Goal: Contribute content: Add original content to the website for others to see

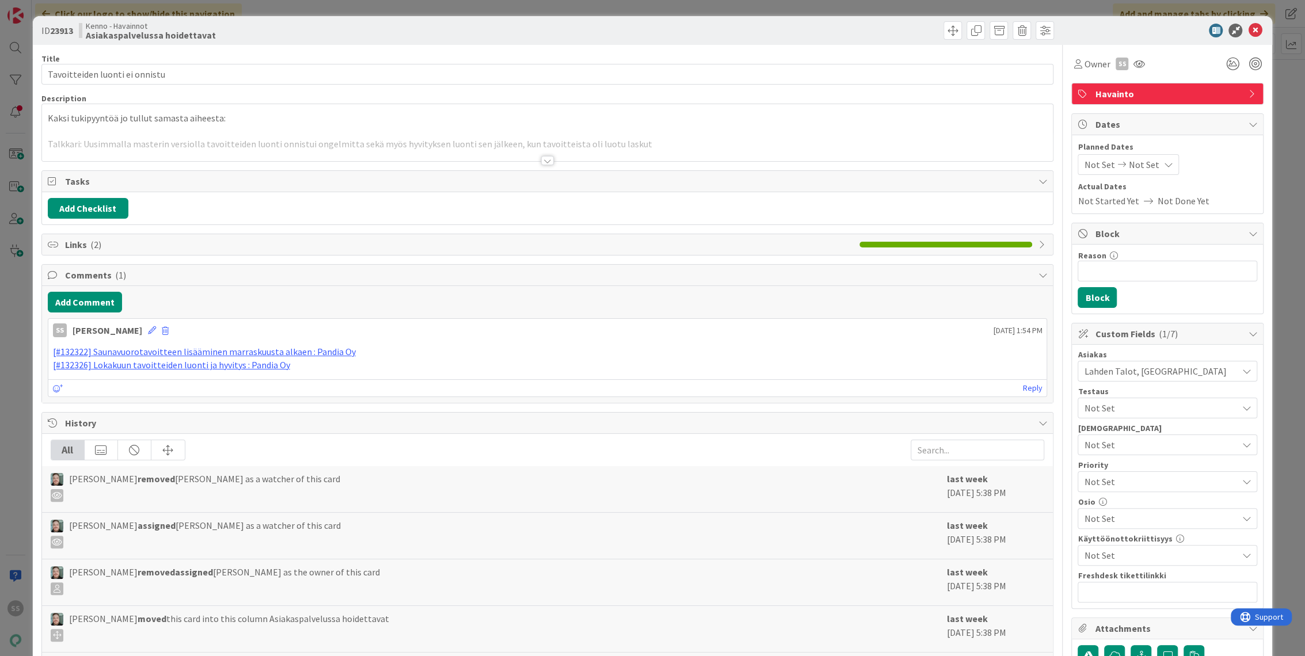
click at [546, 160] on div at bounding box center [547, 160] width 13 height 9
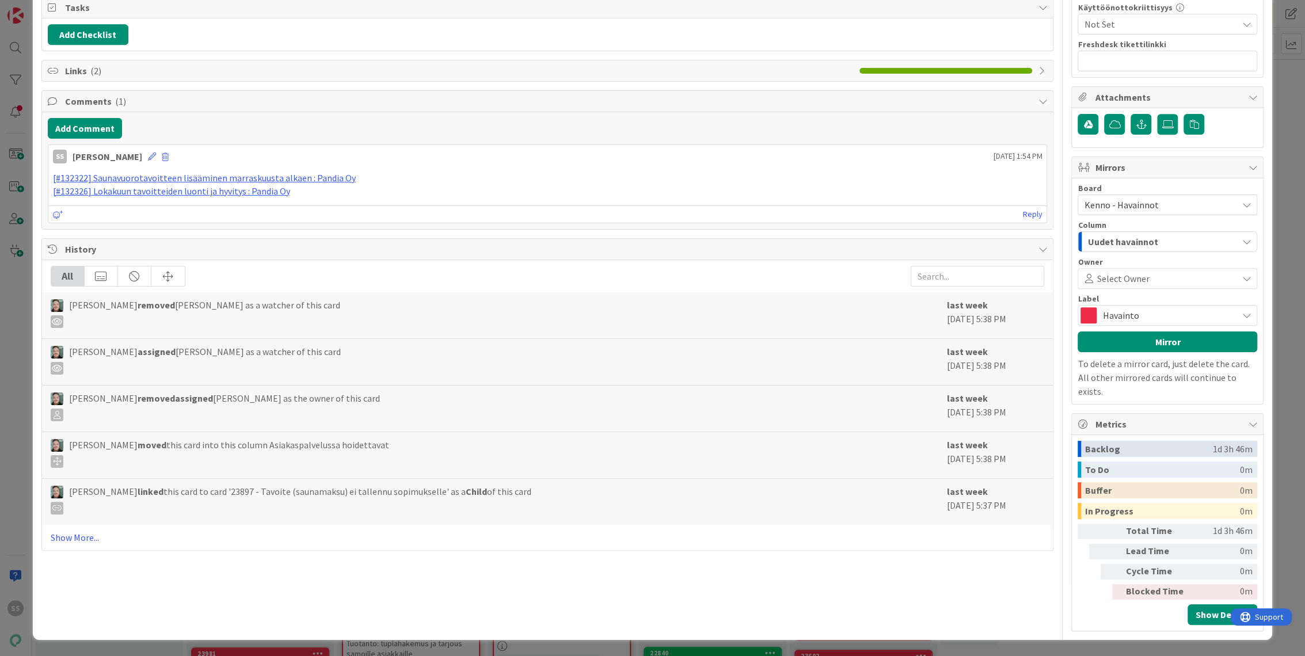
scroll to position [2174, 0]
click at [151, 78] on span "Links ( 2 )" at bounding box center [459, 71] width 789 height 14
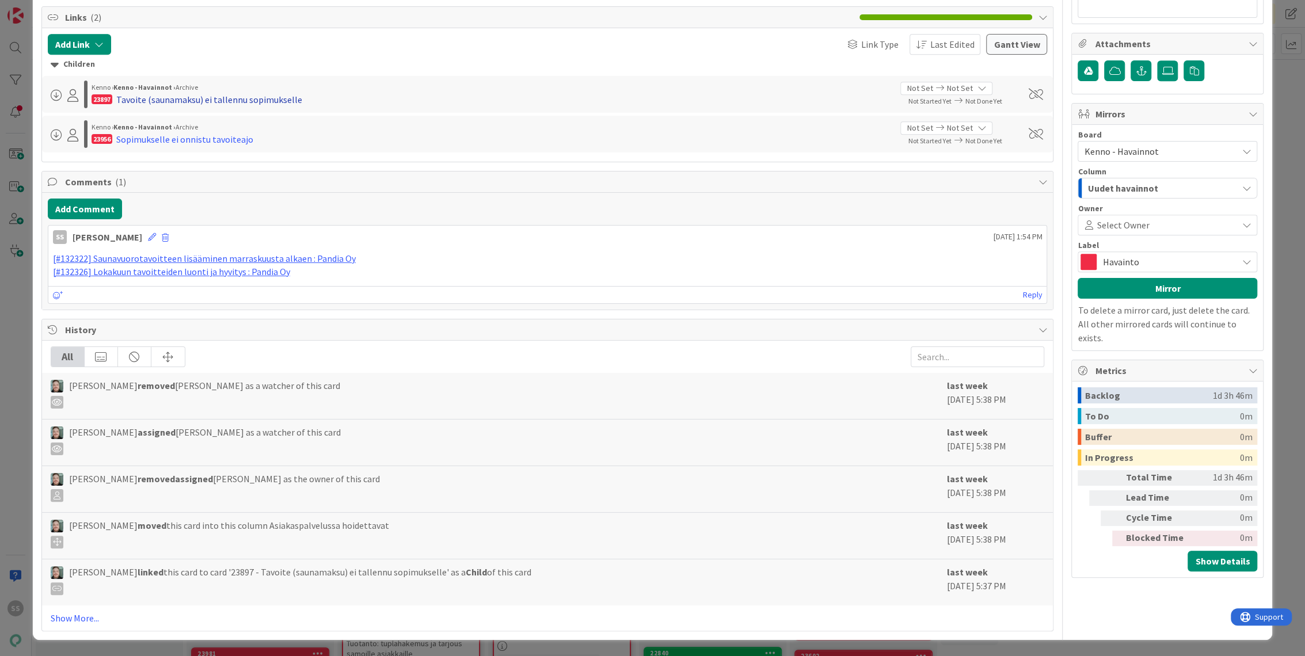
drag, startPoint x: 237, startPoint y: 427, endPoint x: 148, endPoint y: 430, distance: 89.3
click at [148, 106] on div "Tavoite (saunamaksu) ei tallennu sopimukselle" at bounding box center [209, 100] width 186 height 14
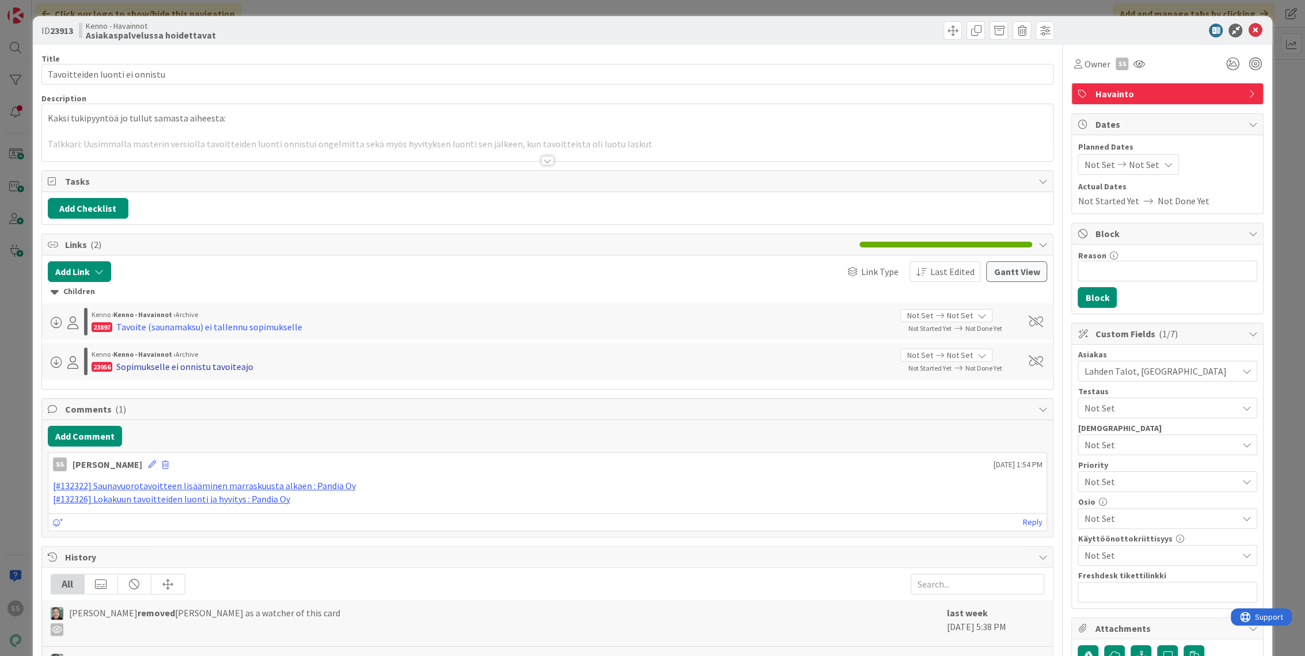
click at [185, 366] on div "Sopimukselle ei onnistu tavoiteajo" at bounding box center [184, 367] width 137 height 14
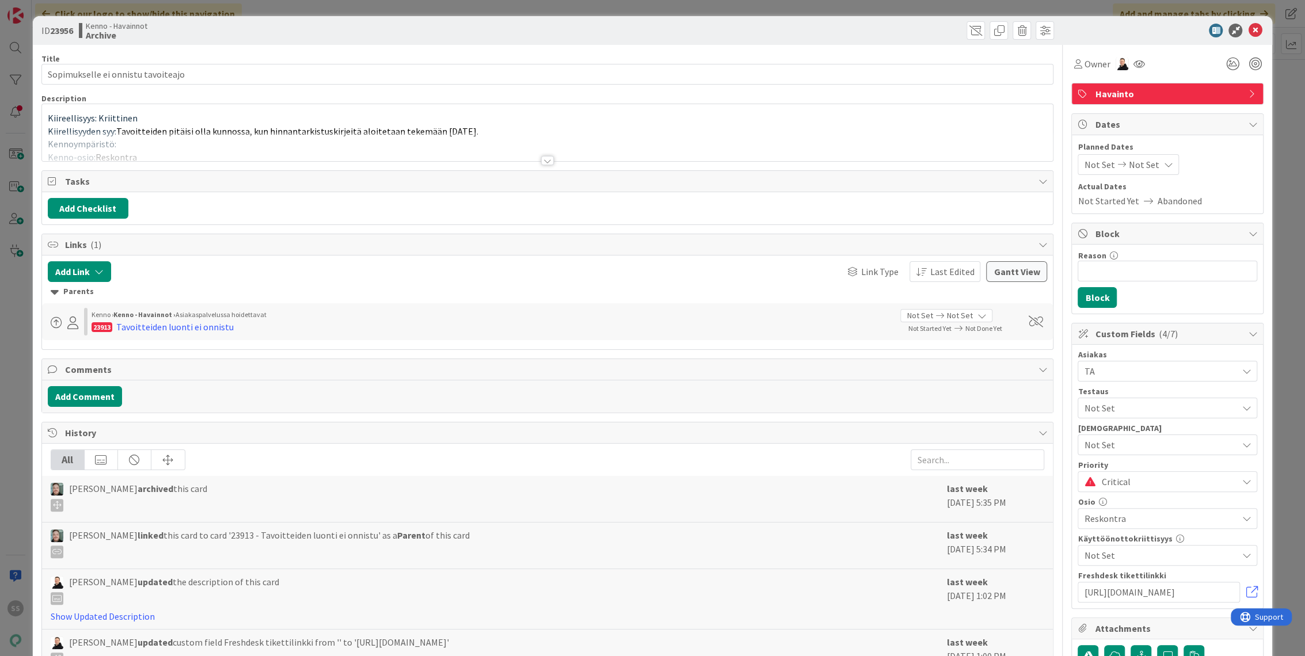
type input "Sopimukselle ei onnistu tavoiteajo"
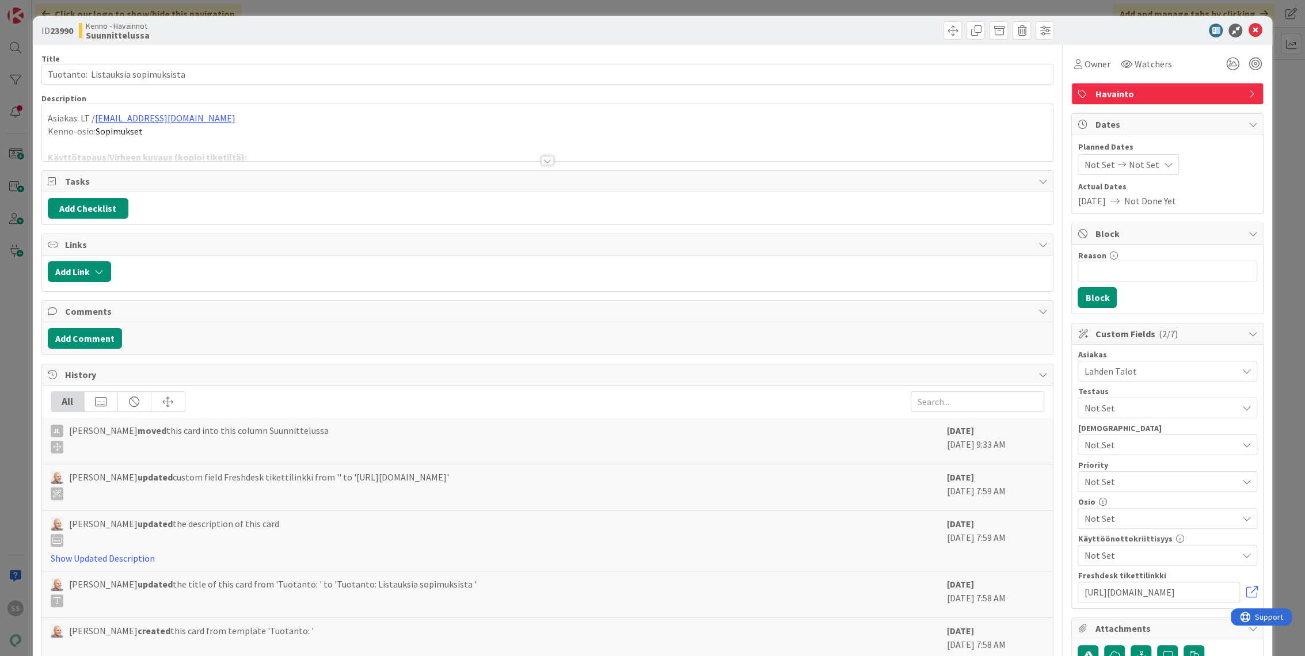
click at [543, 159] on div at bounding box center [547, 160] width 13 height 9
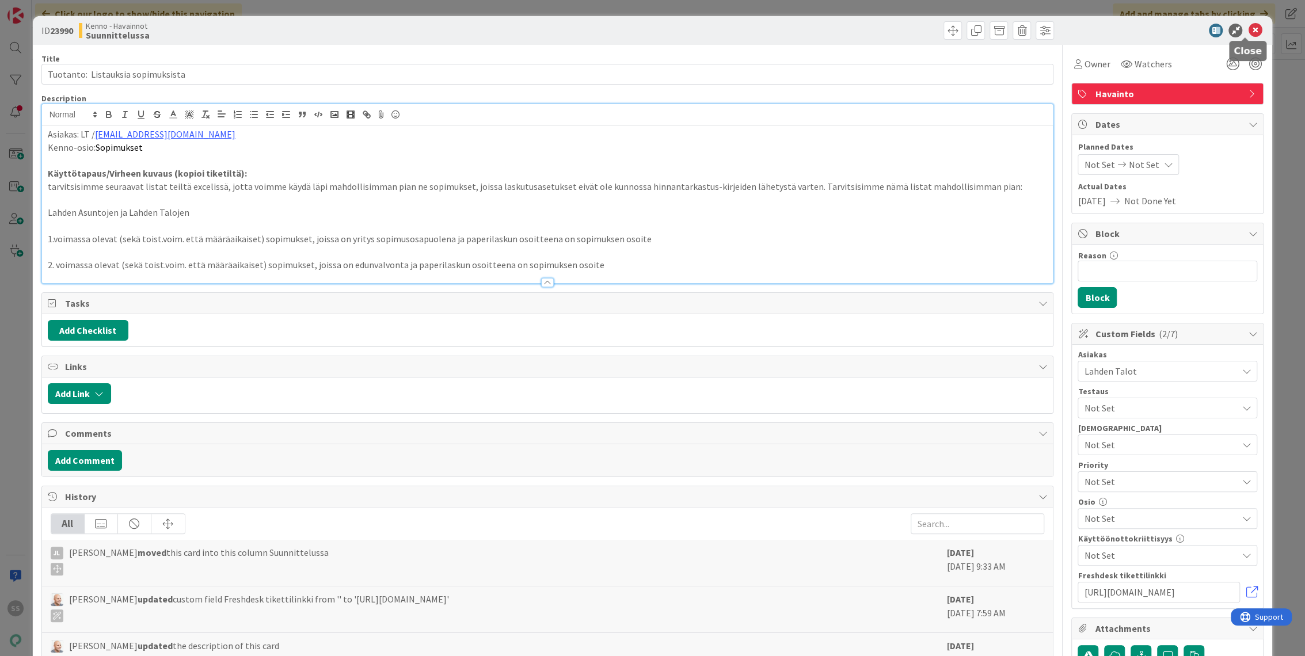
click at [1251, 28] on icon at bounding box center [1255, 31] width 14 height 14
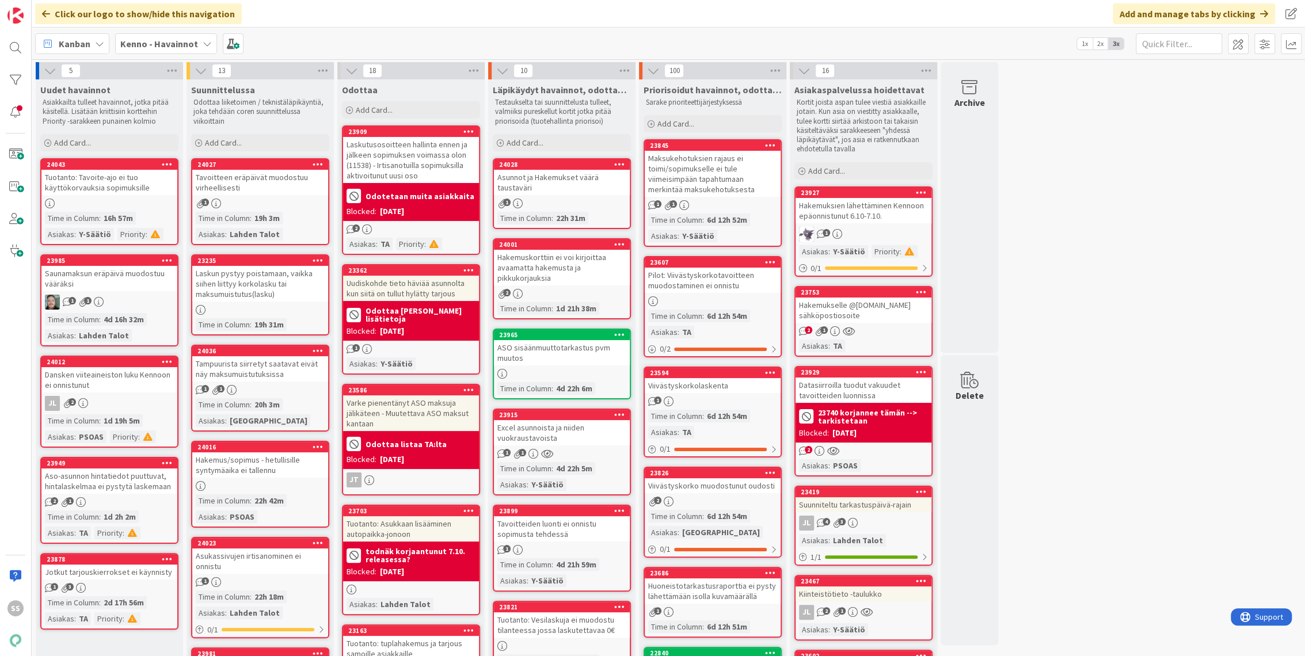
click at [146, 41] on b "Kenno - Havainnot" at bounding box center [159, 44] width 78 height 12
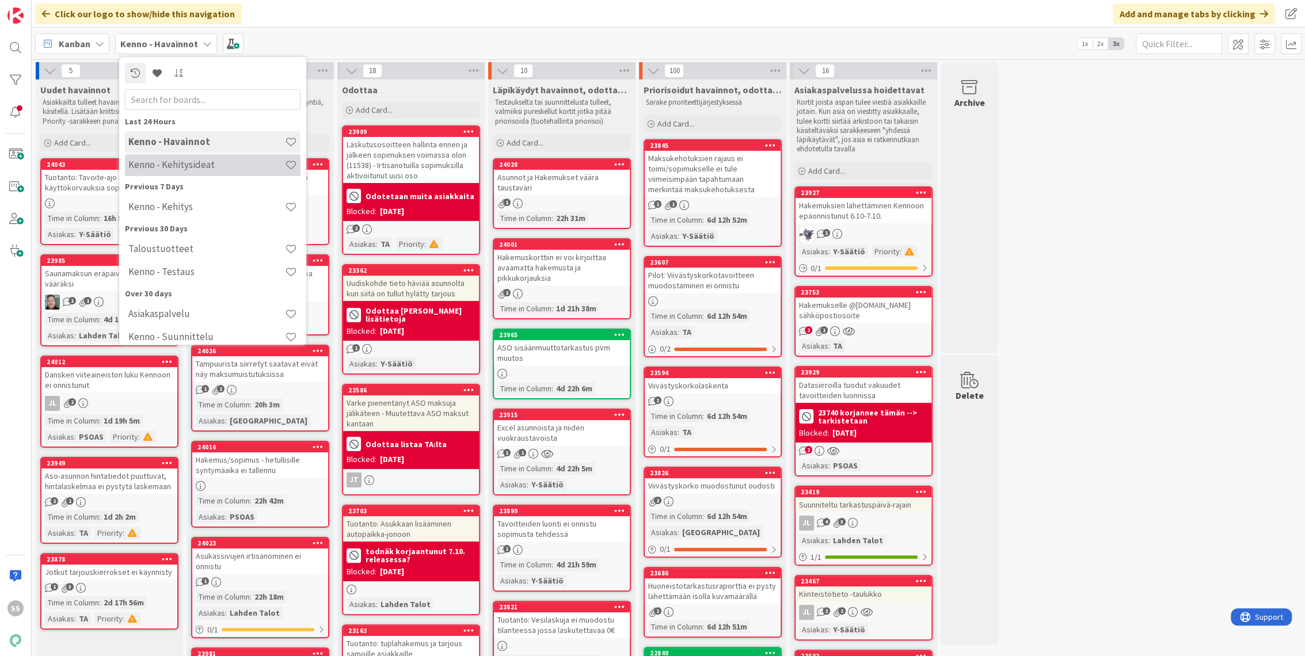
click at [178, 165] on h4 "Kenno - Kehitysideat" at bounding box center [206, 165] width 157 height 12
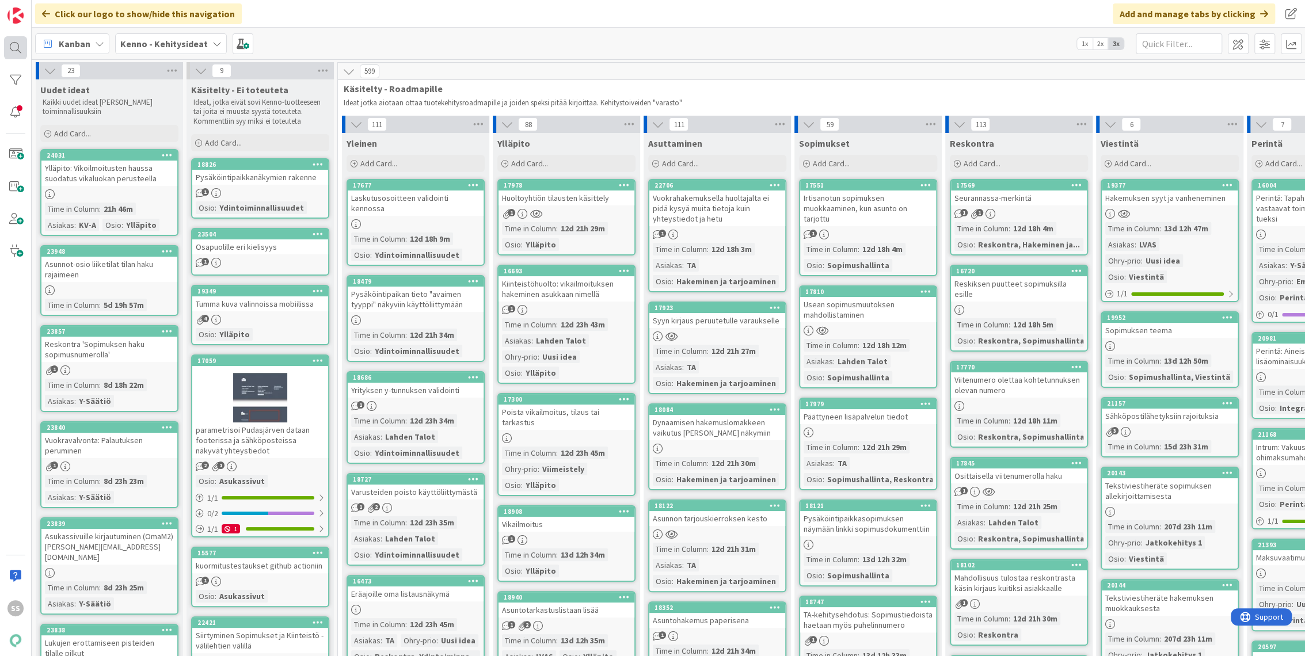
click at [26, 44] on div at bounding box center [15, 47] width 23 height 23
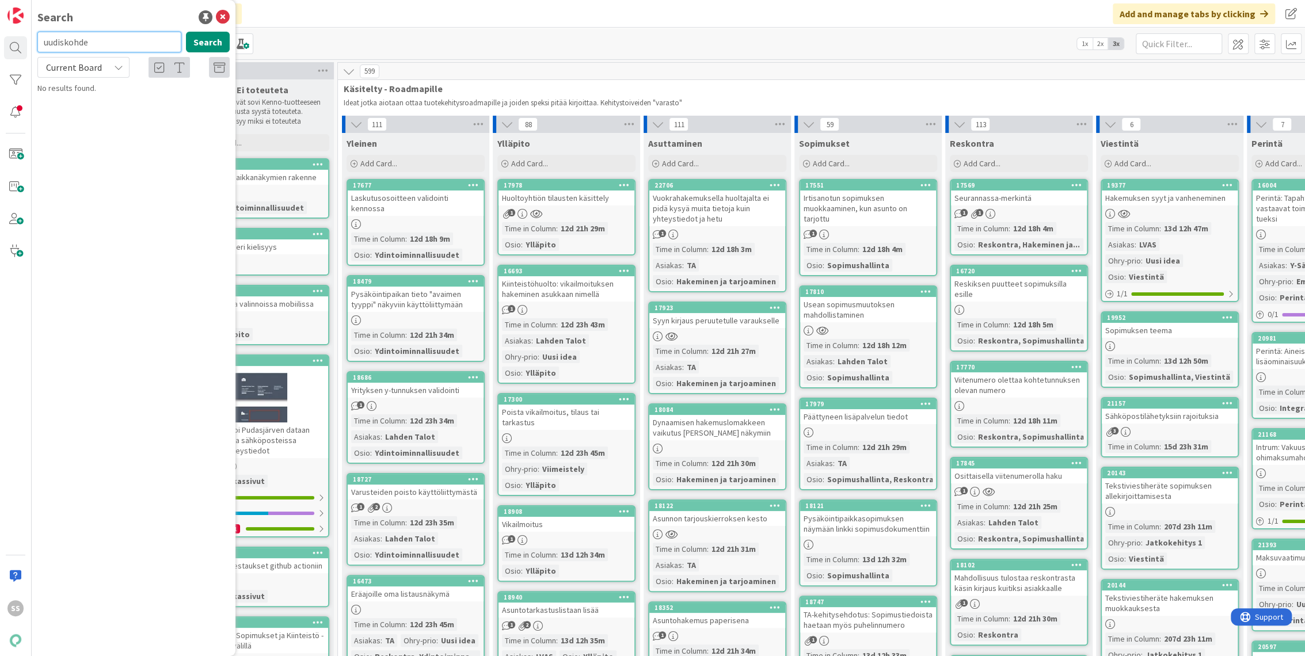
click at [107, 39] on input "uudiskohde" at bounding box center [109, 42] width 144 height 21
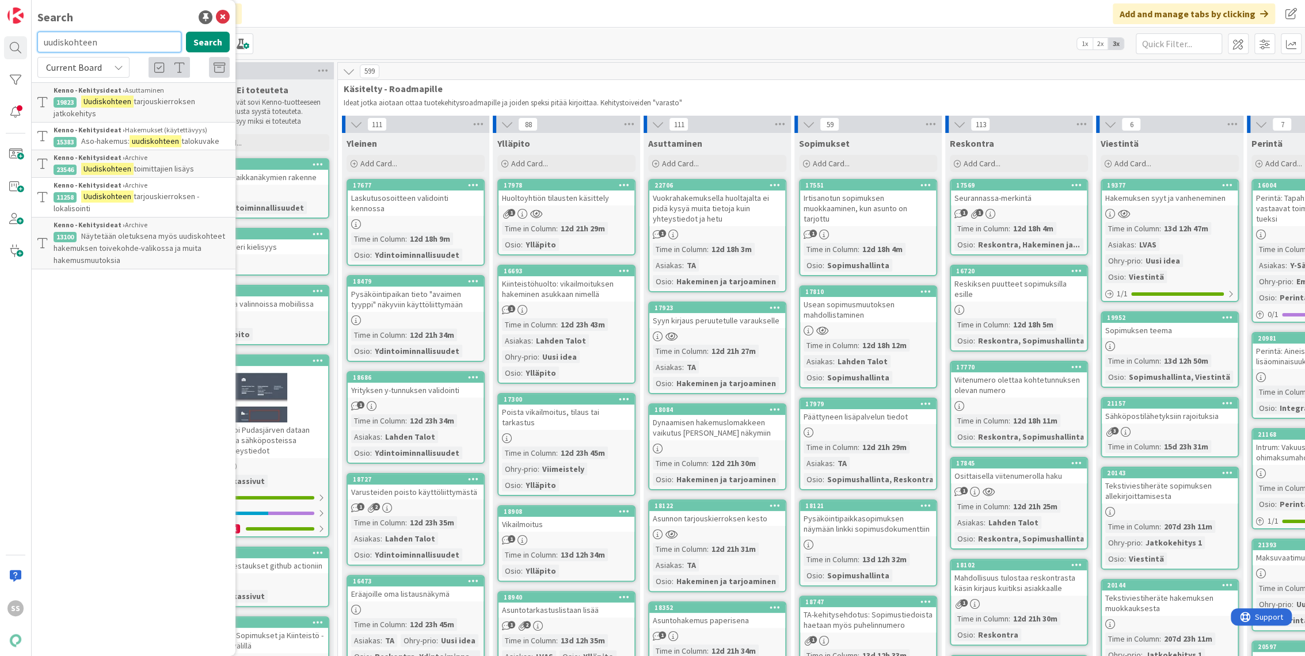
drag, startPoint x: 138, startPoint y: 34, endPoint x: 29, endPoint y: 38, distance: 109.4
click at [29, 38] on div "SS Search uudiskohteen Search Current Board Kenno - Kehitysideat › Asuttaminen …" at bounding box center [16, 328] width 32 height 656
type input "rajain"
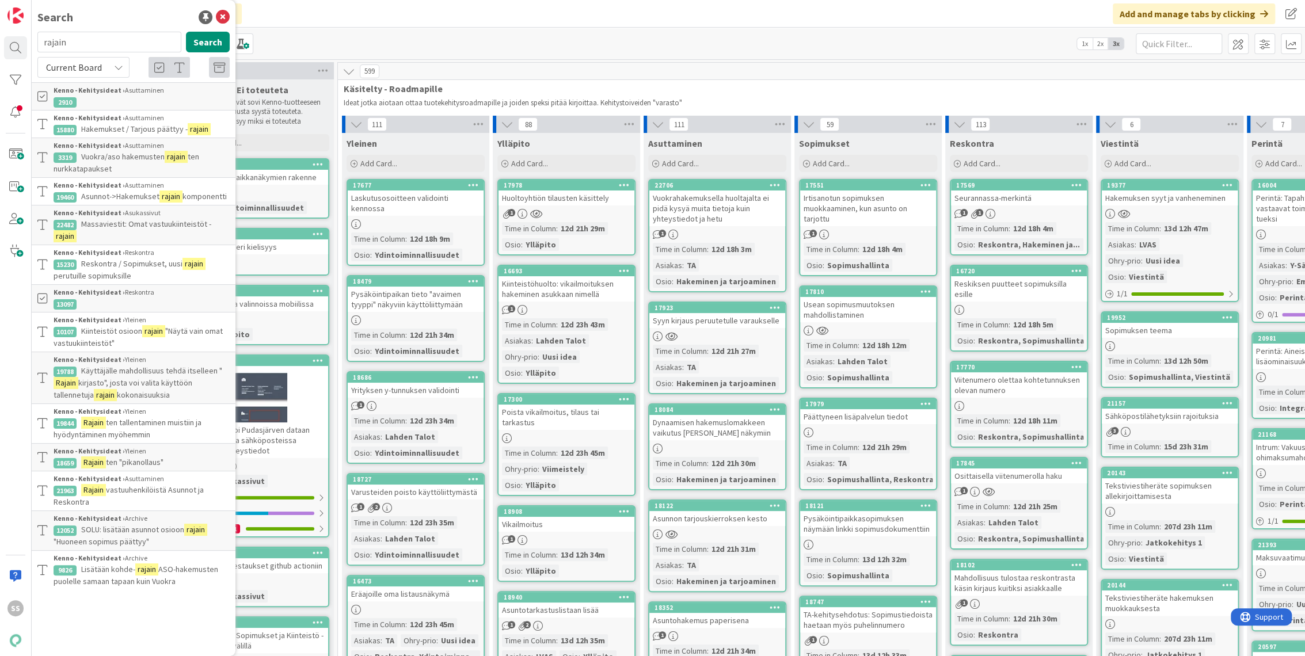
click at [368, 25] on div "Click our logo to show/hide this navigation Add and manage tabs by clicking" at bounding box center [668, 14] width 1273 height 28
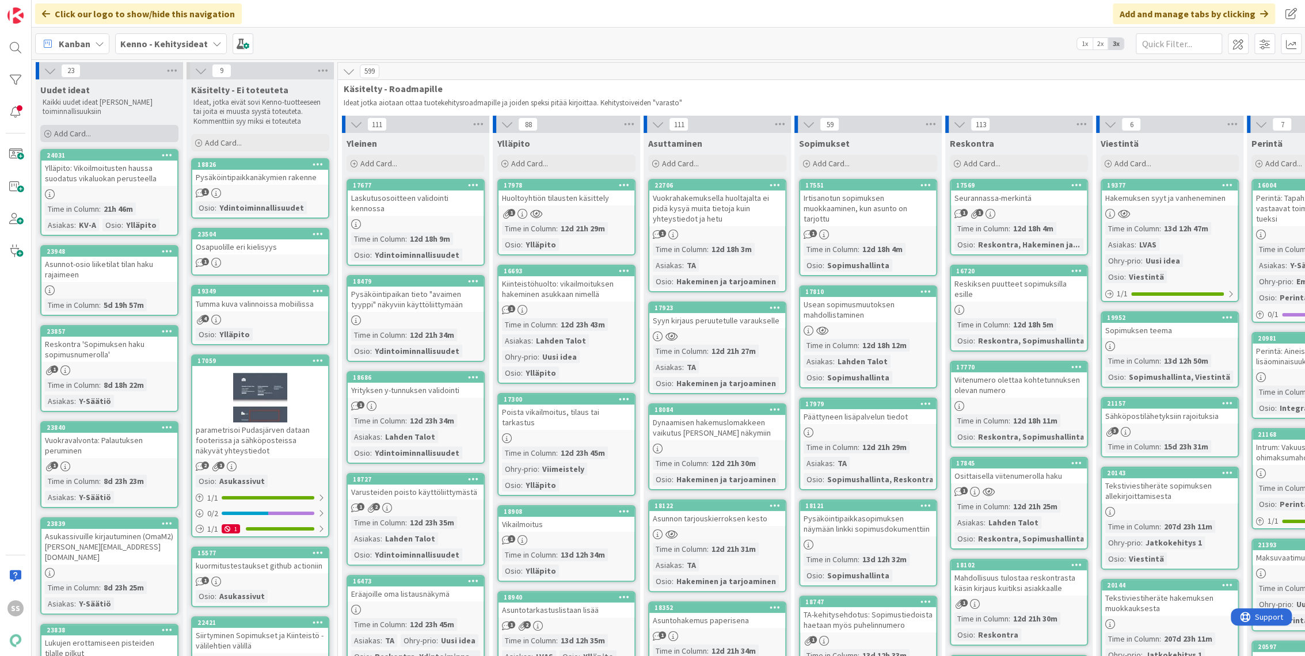
click at [57, 131] on span "Add Card..." at bounding box center [72, 133] width 37 height 10
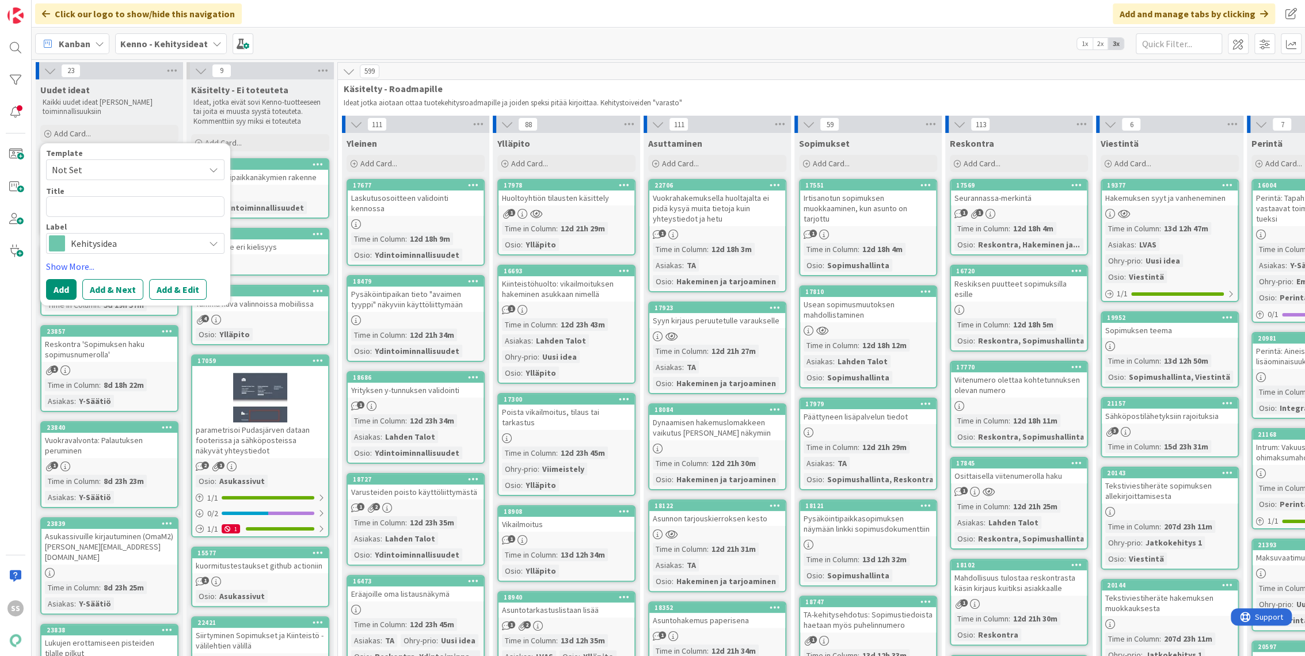
type textarea "x"
type textarea "U"
type textarea "x"
type textarea "Uu"
type textarea "x"
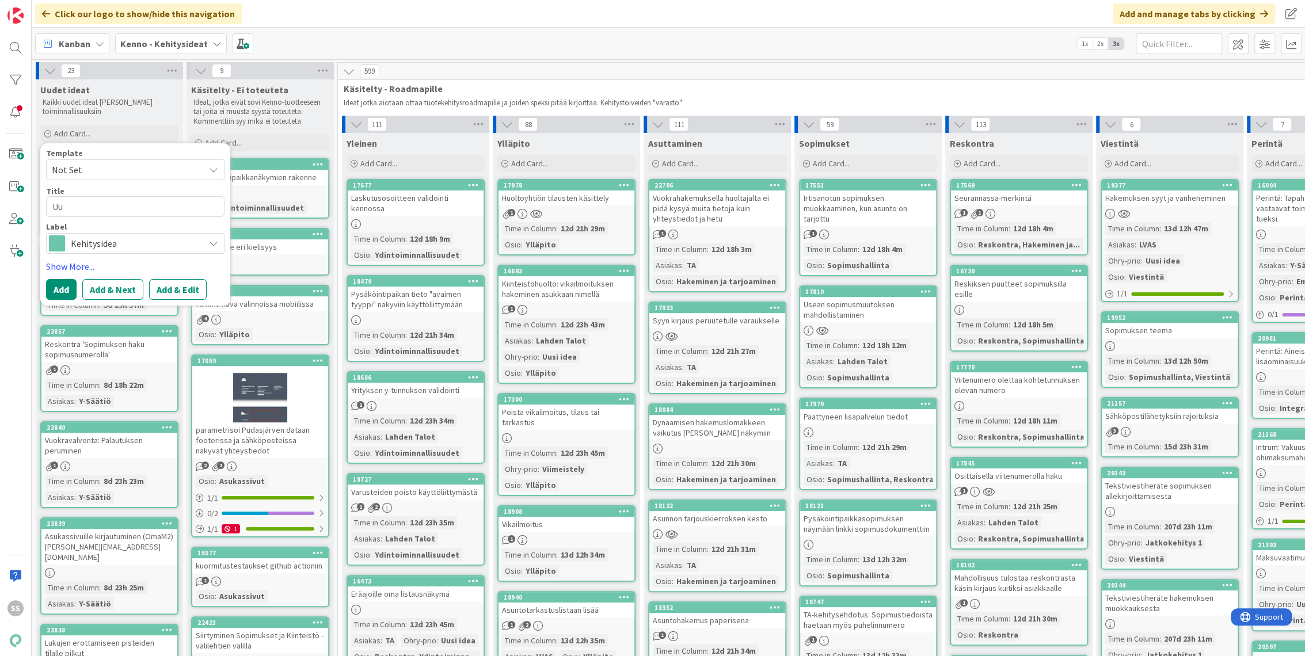
type textarea "Uud"
type textarea "x"
type textarea "Uudi"
type textarea "x"
type textarea "Uudisk"
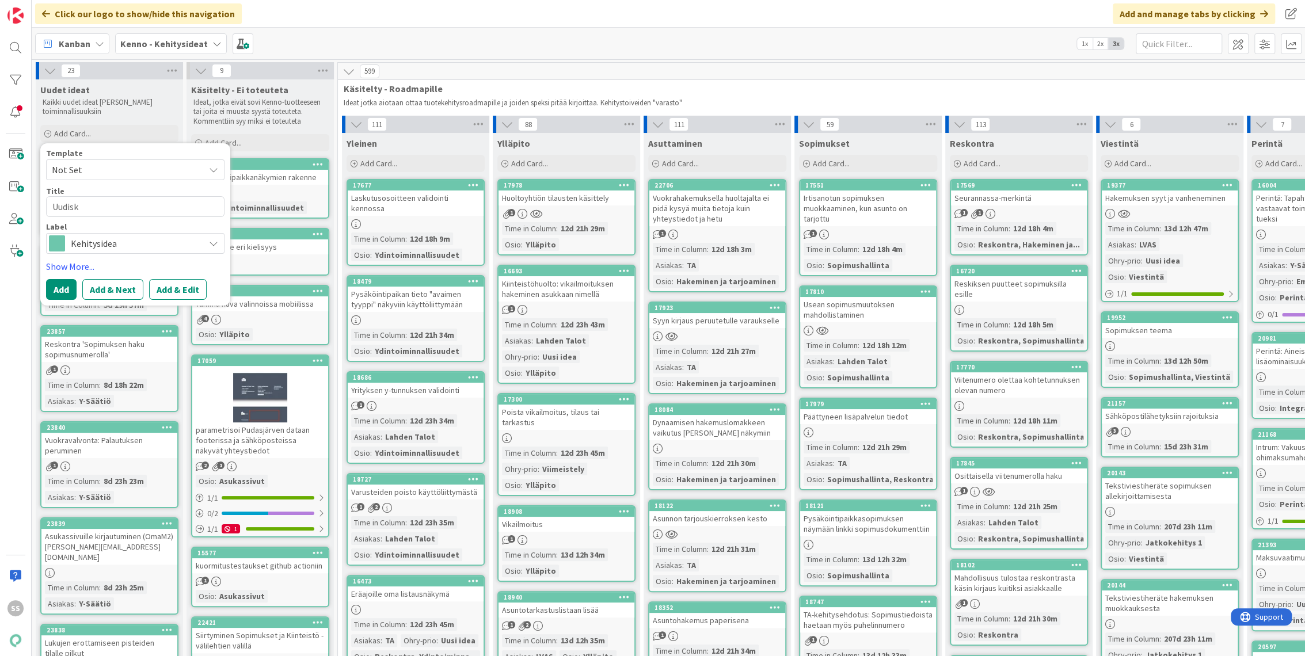
type textarea "x"
type textarea "Uudisko"
type textarea "x"
type textarea "Uudiskoht"
type textarea "x"
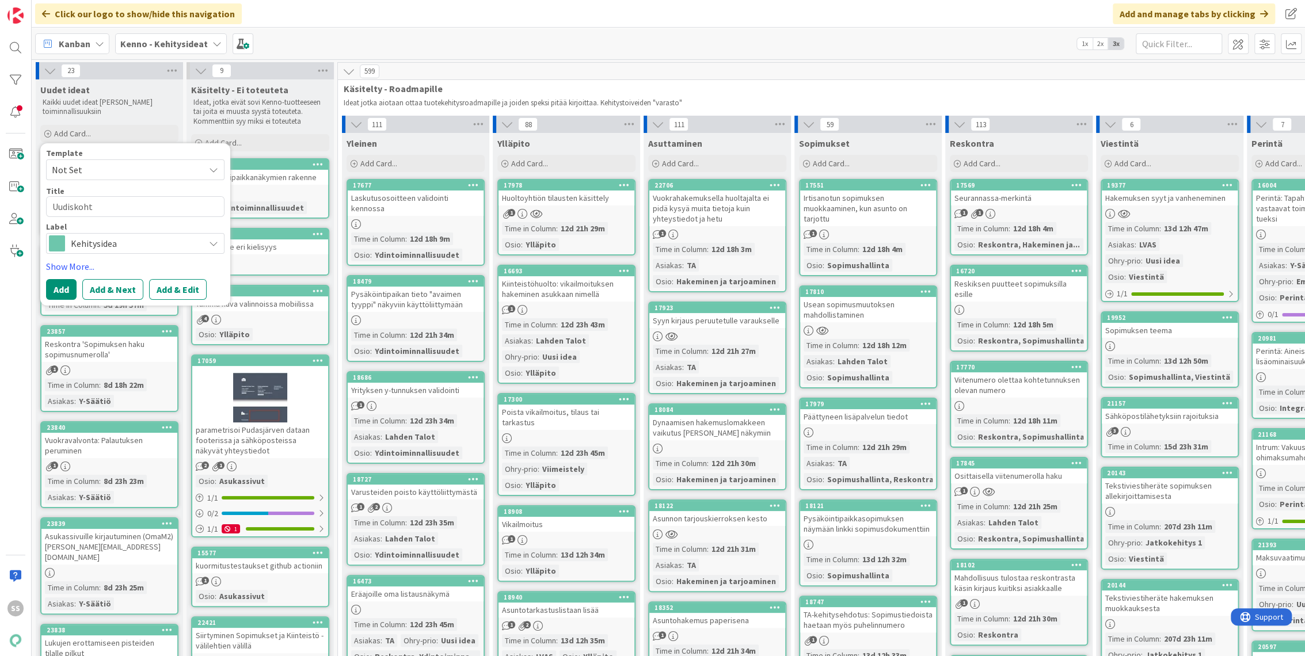
type textarea "Uudiskohte"
type textarea "x"
type textarea "Uudiskohtee"
type textarea "x"
type textarea "Uudiskohteel"
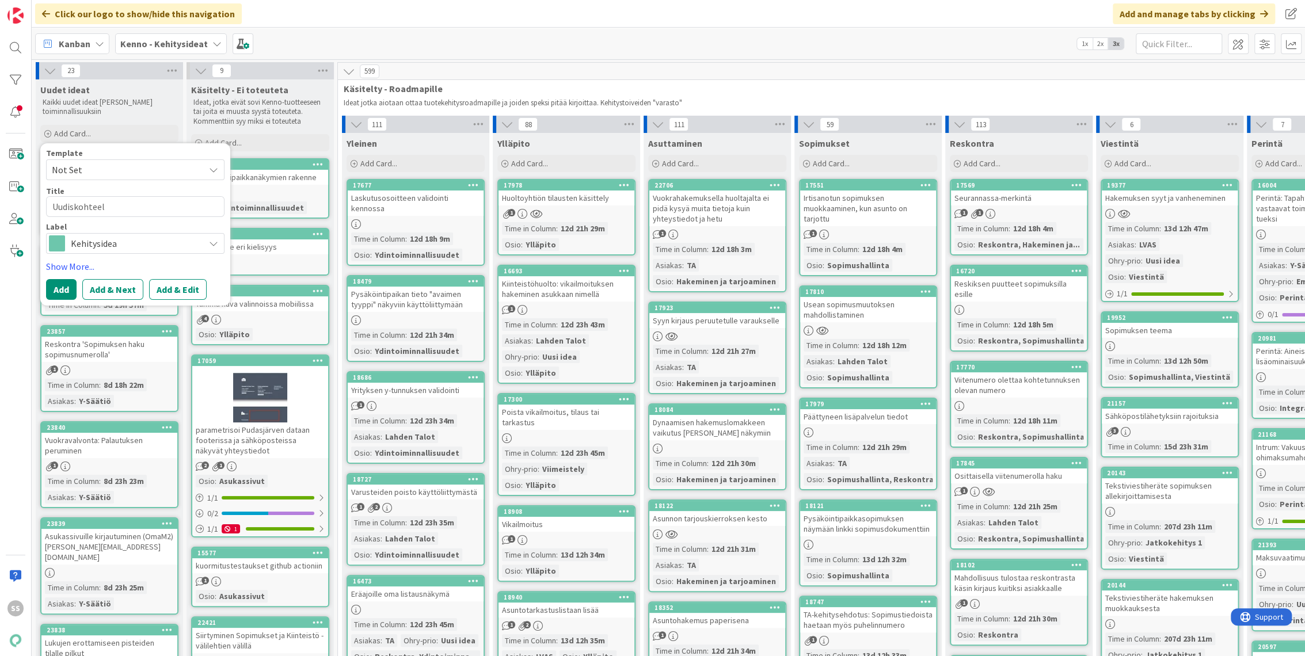
type textarea "x"
type textarea "Uudiskohteelle"
type textarea "x"
type textarea "Uudiskohteelle o"
type textarea "x"
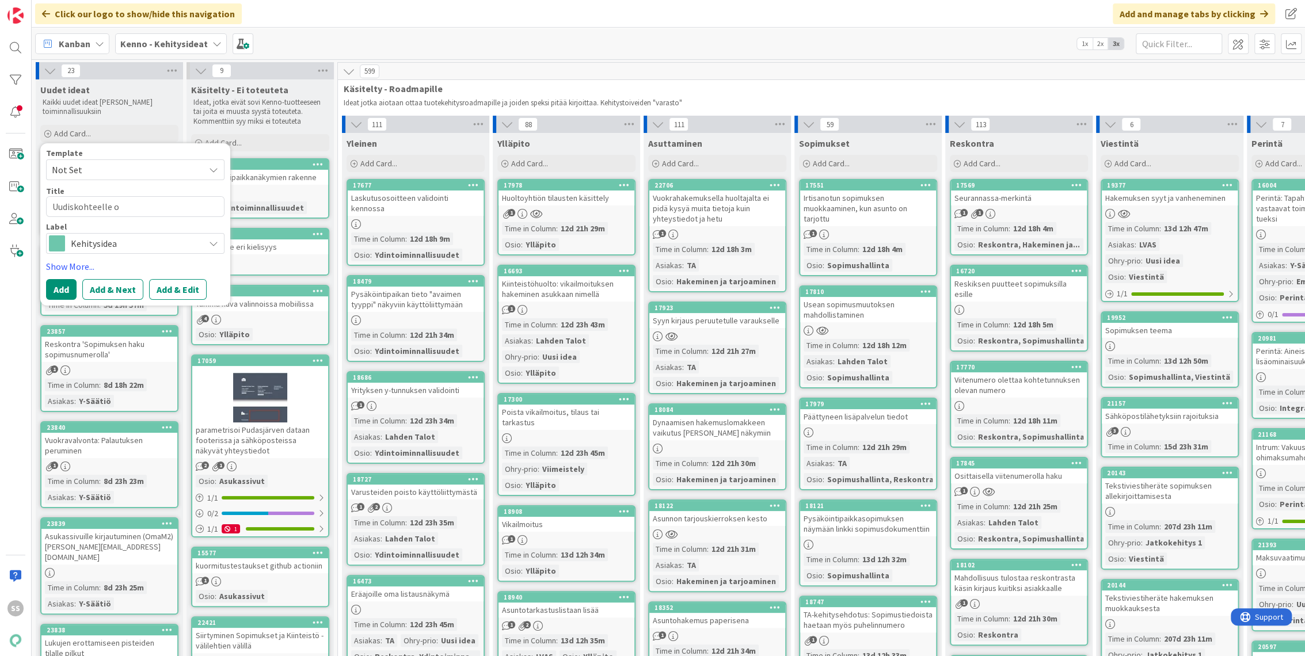
type textarea "Uudiskohteelle om"
type textarea "x"
type textarea "Uudiskohteelle oma"
type textarea "x"
type textarea "Uudiskohteelle oma"
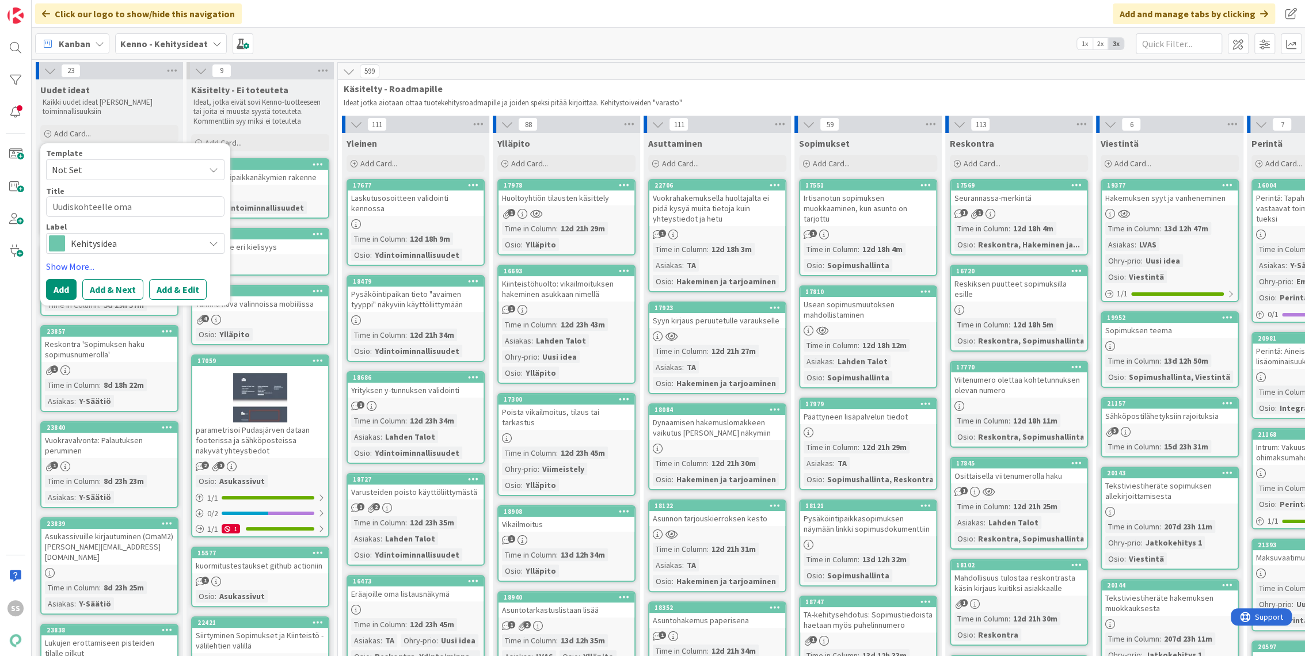
type textarea "x"
type textarea "Uudiskohteelle oma r"
type textarea "x"
type textarea "Uudiskohteelle oma raj"
type textarea "x"
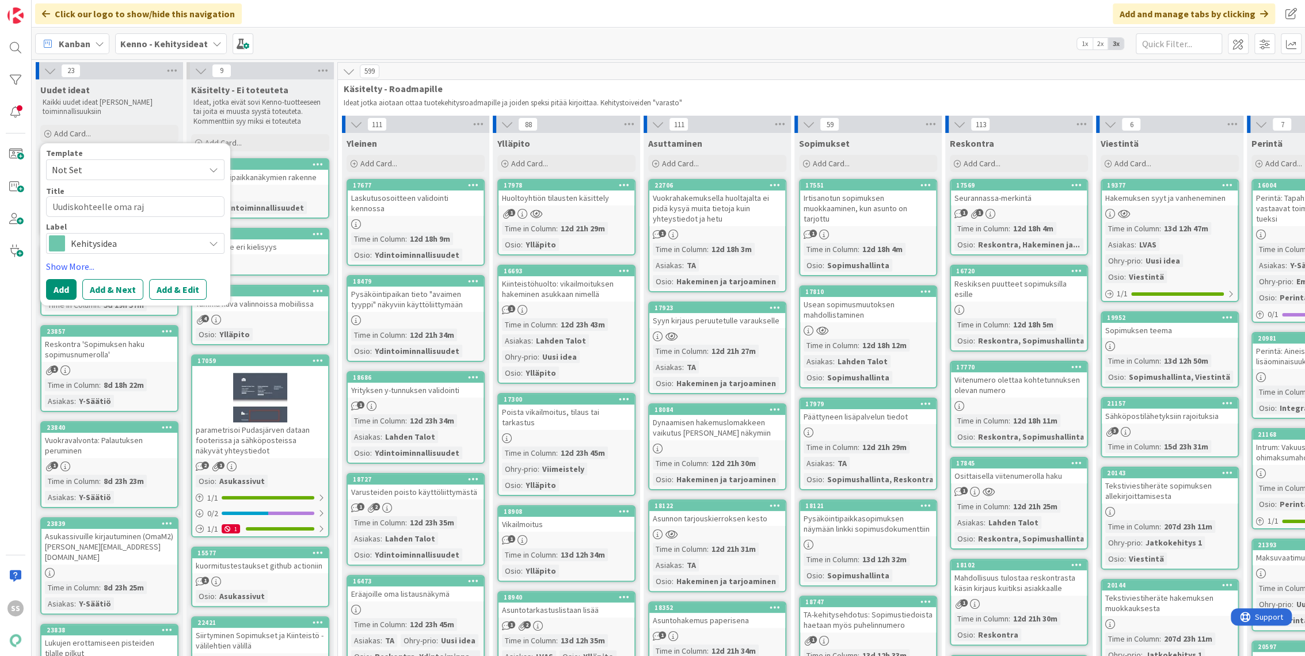
type textarea "Uudiskohteelle oma raja"
type textarea "x"
type textarea "Uudiskohteelle oma rajain"
type textarea "x"
type textarea "Uudiskohteelle oma rajain"
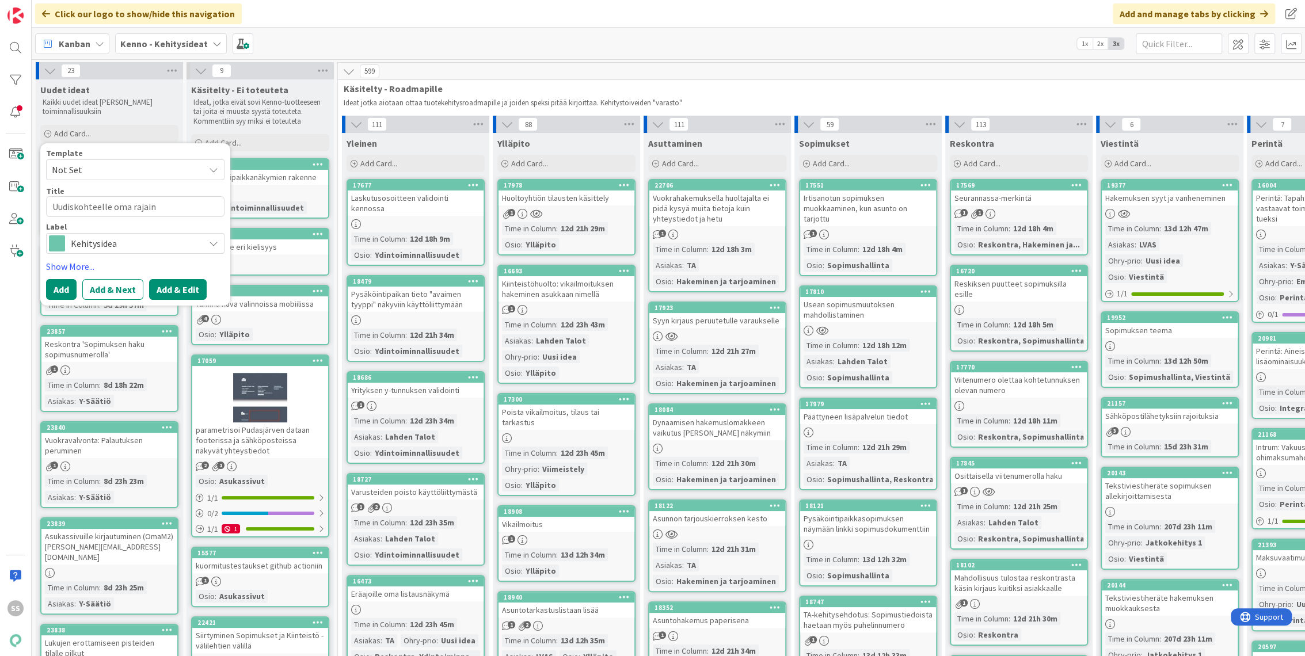
click at [178, 295] on button "Add & Edit" at bounding box center [178, 289] width 58 height 21
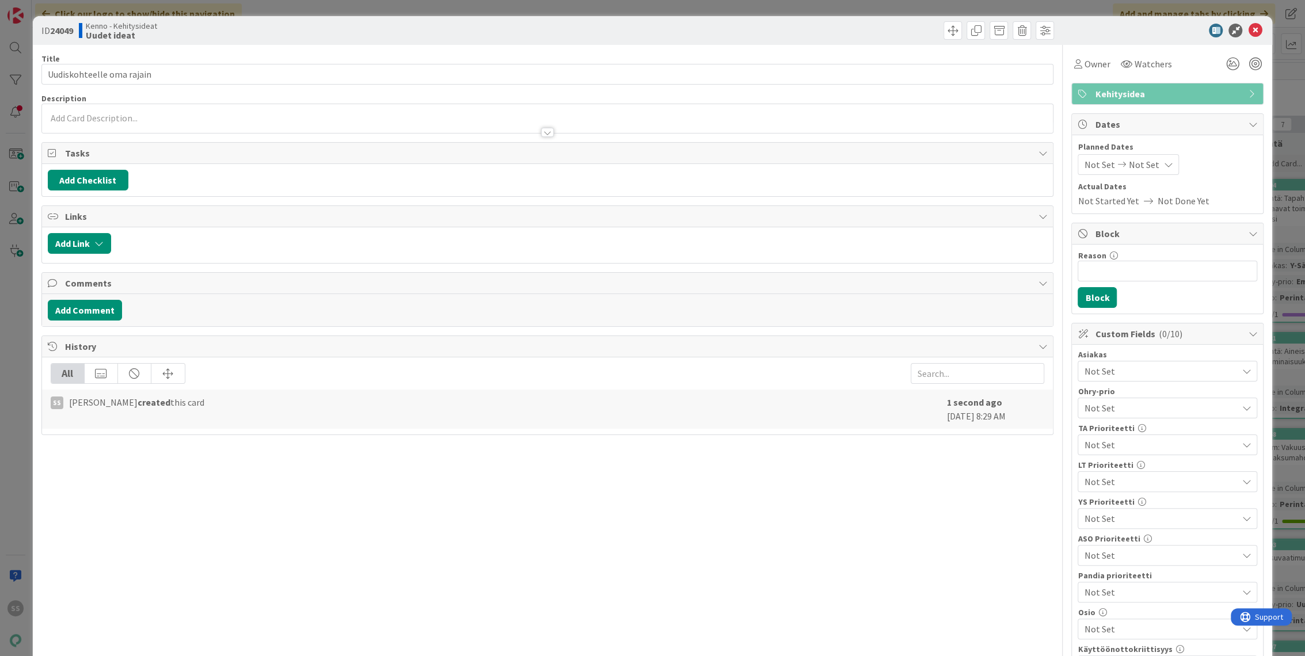
click at [132, 122] on div at bounding box center [547, 127] width 1011 height 12
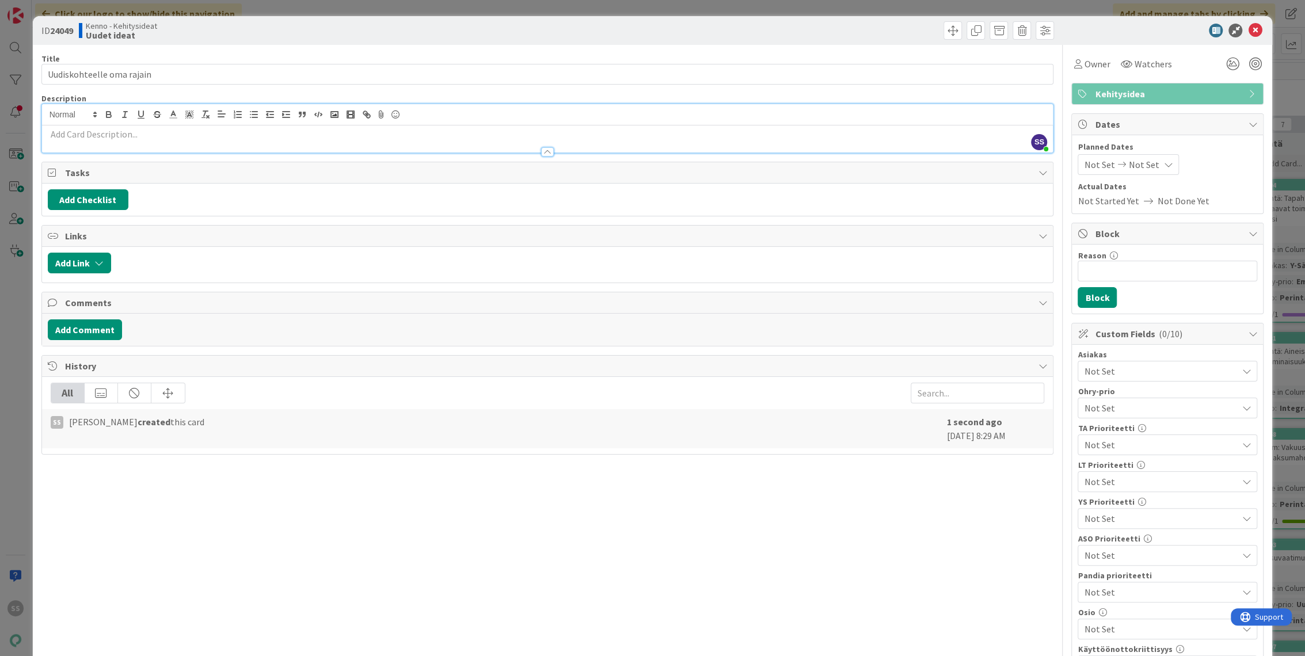
click at [97, 140] on div at bounding box center [547, 146] width 1011 height 12
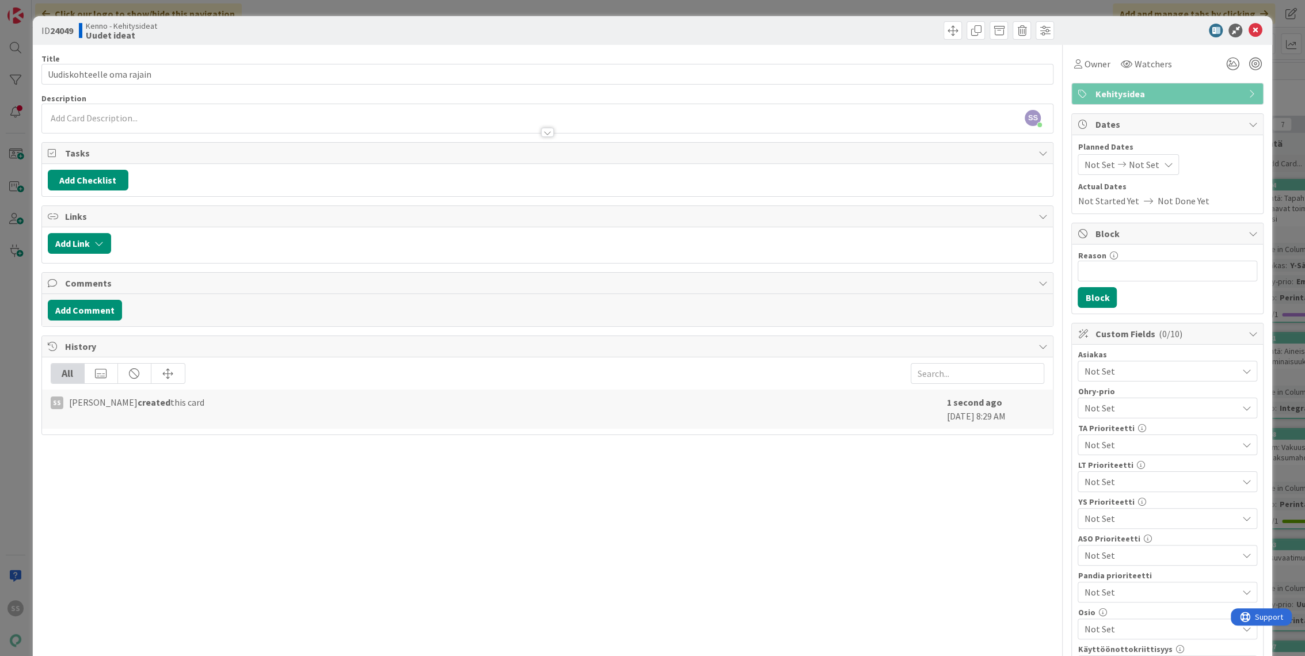
click at [112, 126] on div at bounding box center [547, 127] width 1011 height 12
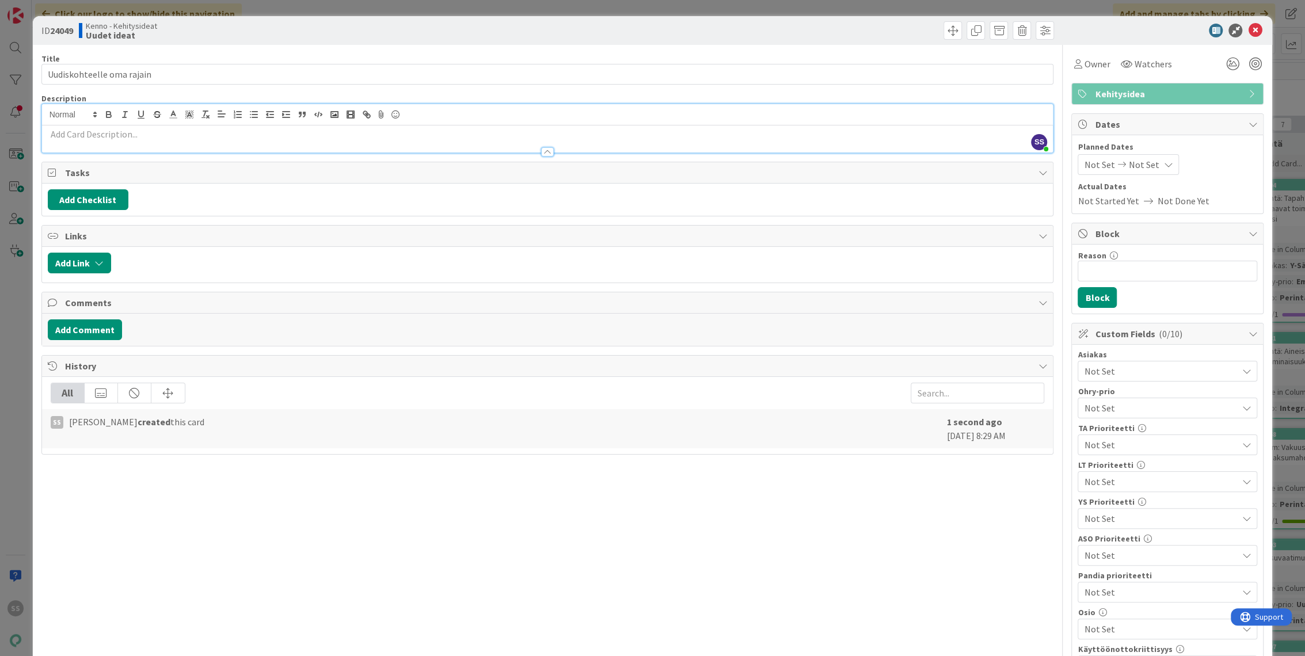
click at [80, 140] on div at bounding box center [547, 146] width 1011 height 12
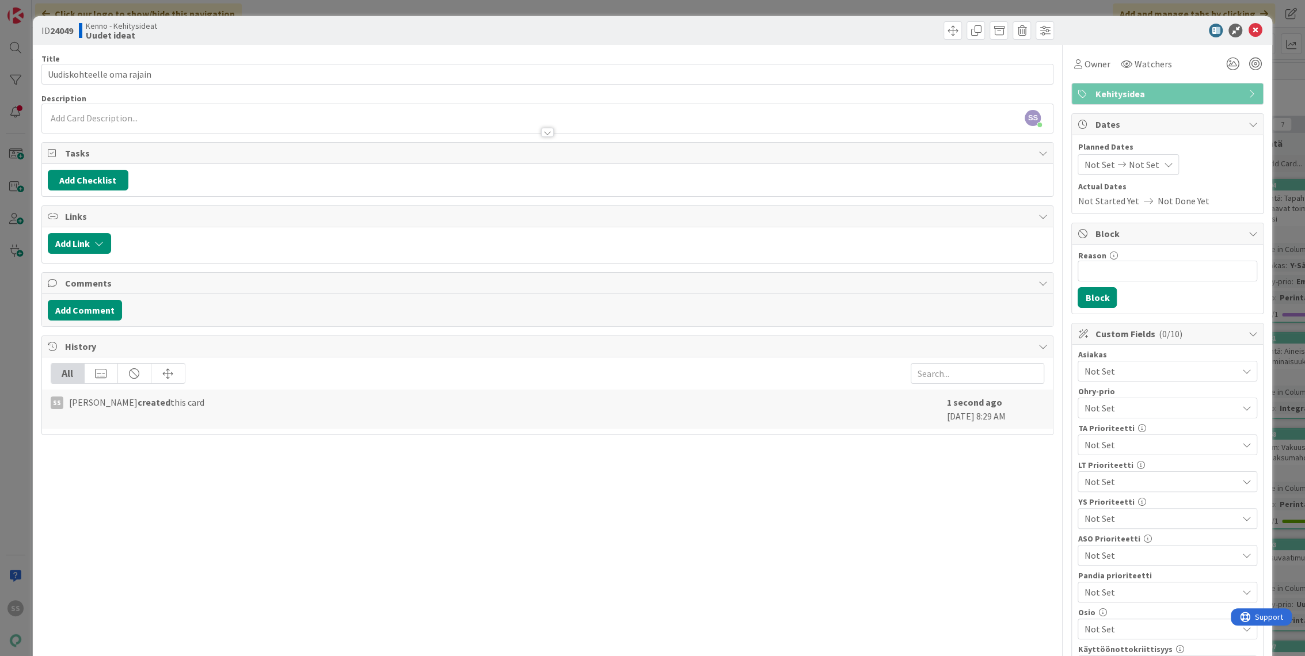
drag, startPoint x: 92, startPoint y: 122, endPoint x: 86, endPoint y: 124, distance: 6.2
click at [92, 121] on div at bounding box center [547, 127] width 1011 height 12
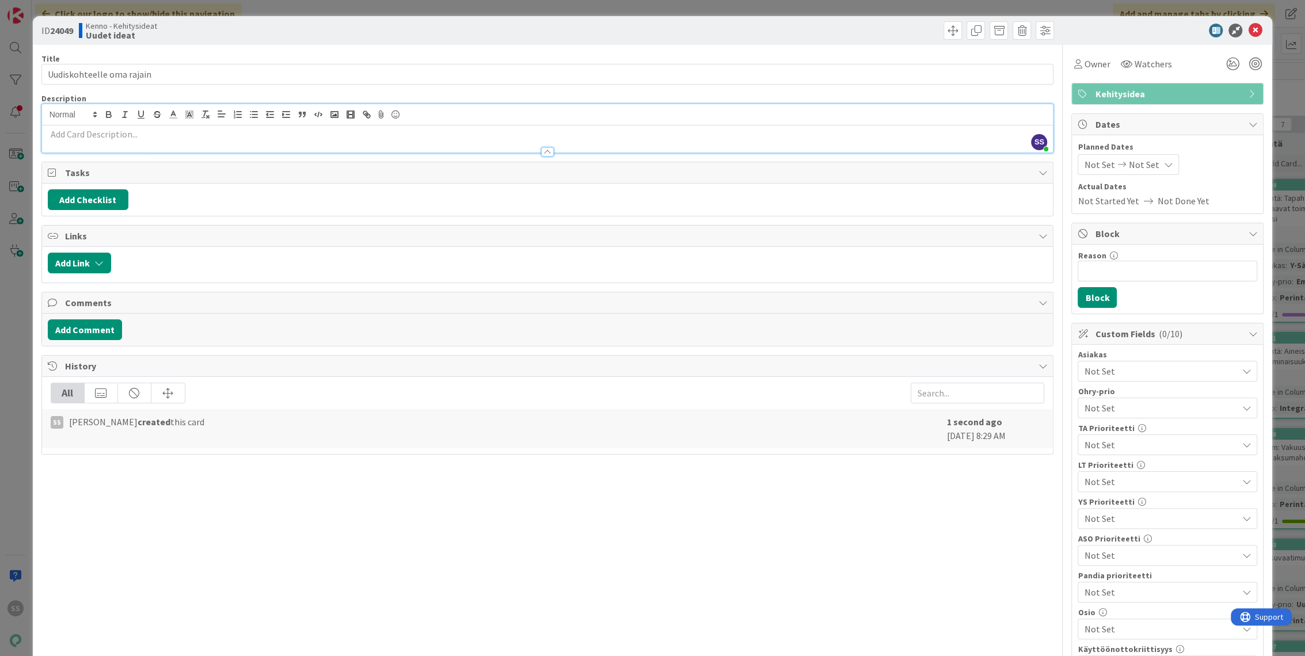
click at [71, 136] on p at bounding box center [548, 134] width 1000 height 13
paste div
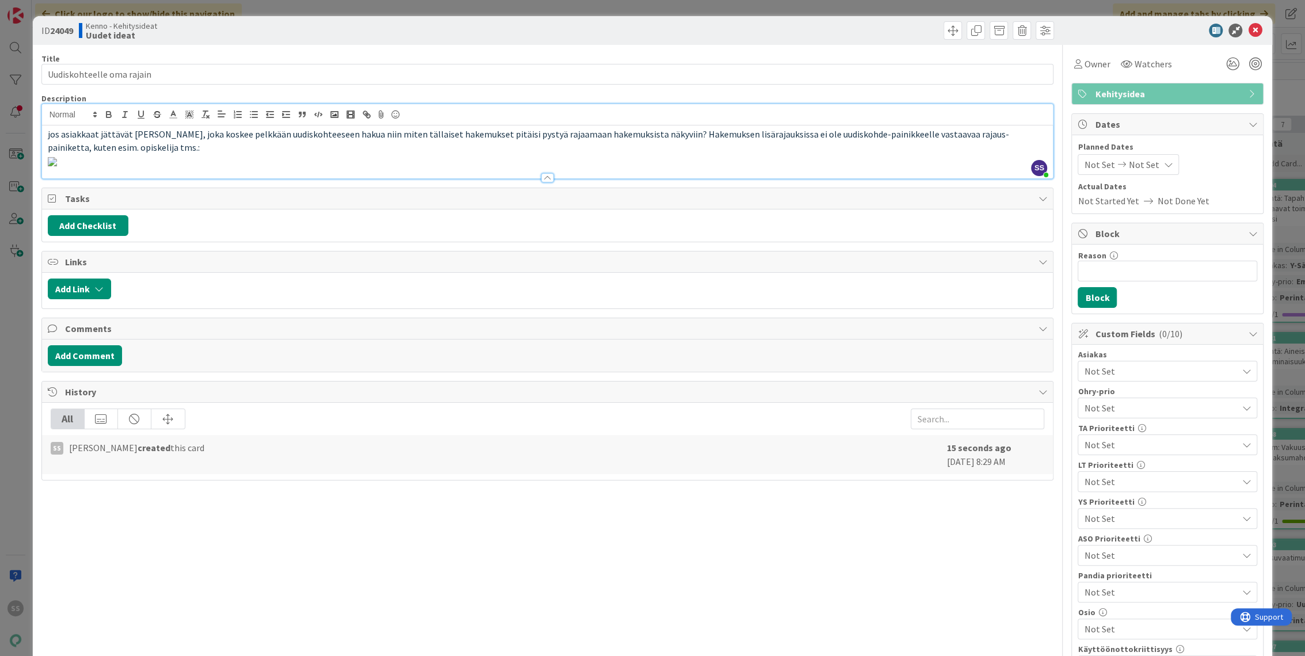
click at [913, 167] on p at bounding box center [548, 160] width 1000 height 13
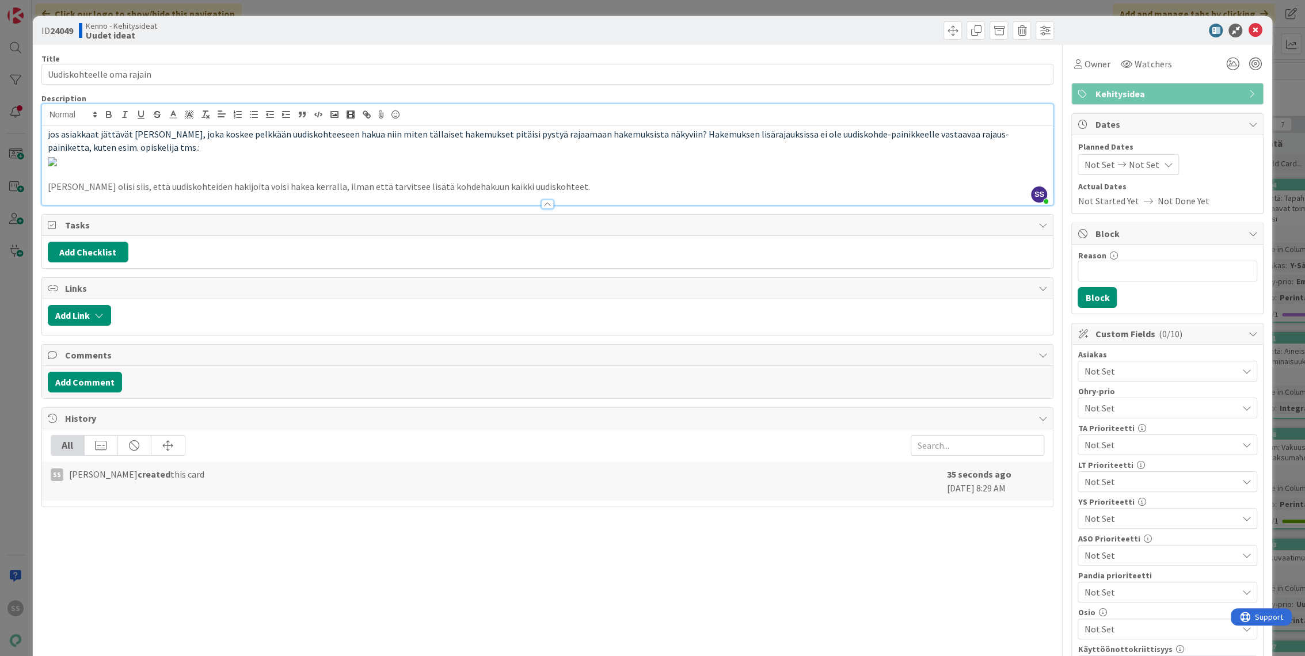
click at [1131, 369] on span "Not Set" at bounding box center [1160, 371] width 153 height 14
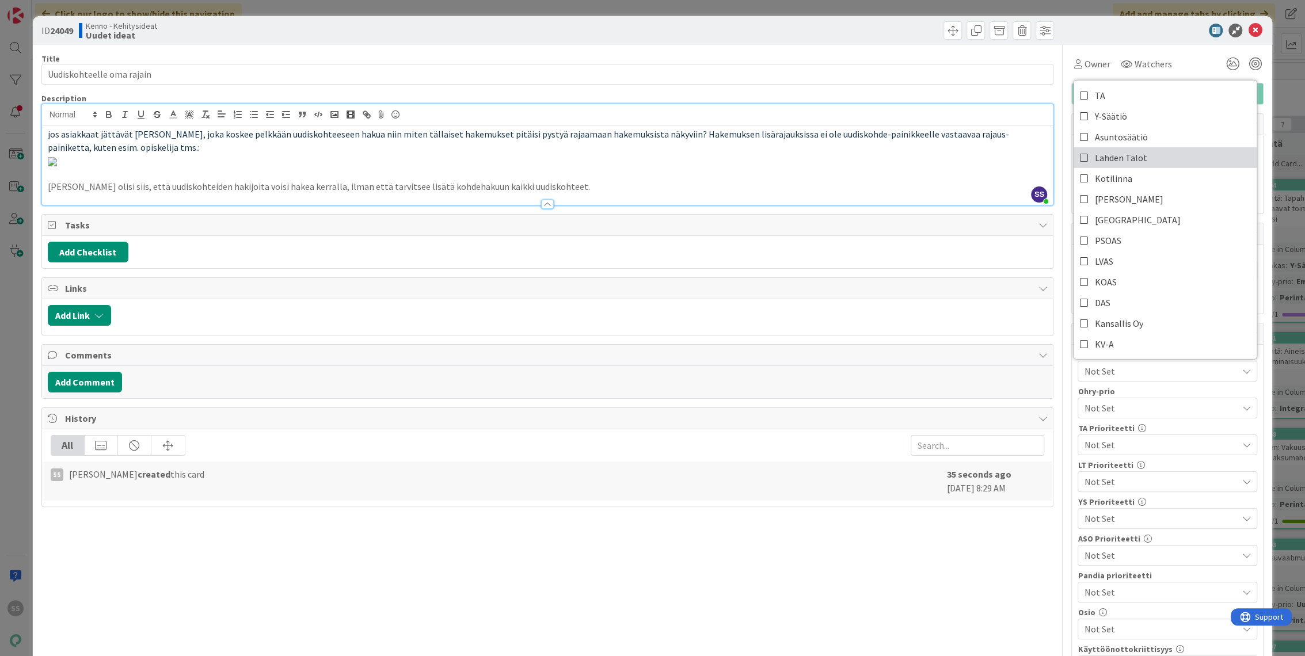
click at [1122, 154] on span "Lahden Talot" at bounding box center [1120, 157] width 52 height 17
click at [913, 167] on p at bounding box center [548, 160] width 1000 height 13
